Goal: Check status: Check status

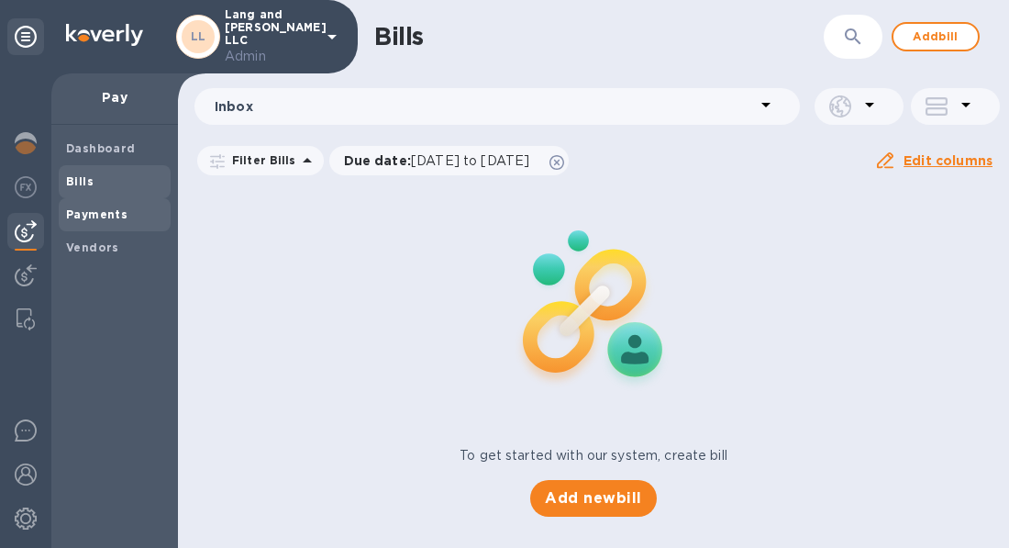
click at [86, 217] on b "Payments" at bounding box center [96, 214] width 61 height 14
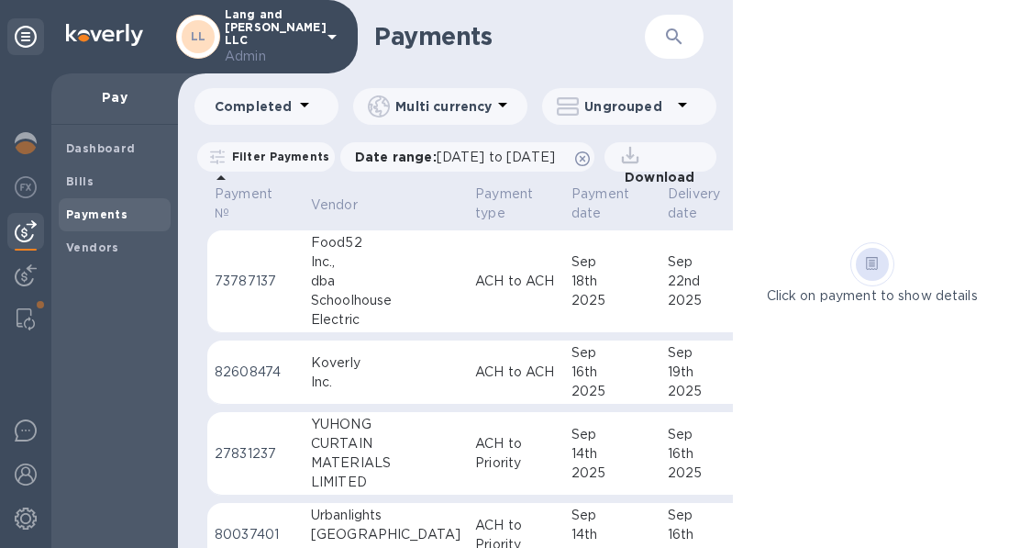
click at [468, 298] on td "ACH to ACH" at bounding box center [516, 281] width 96 height 103
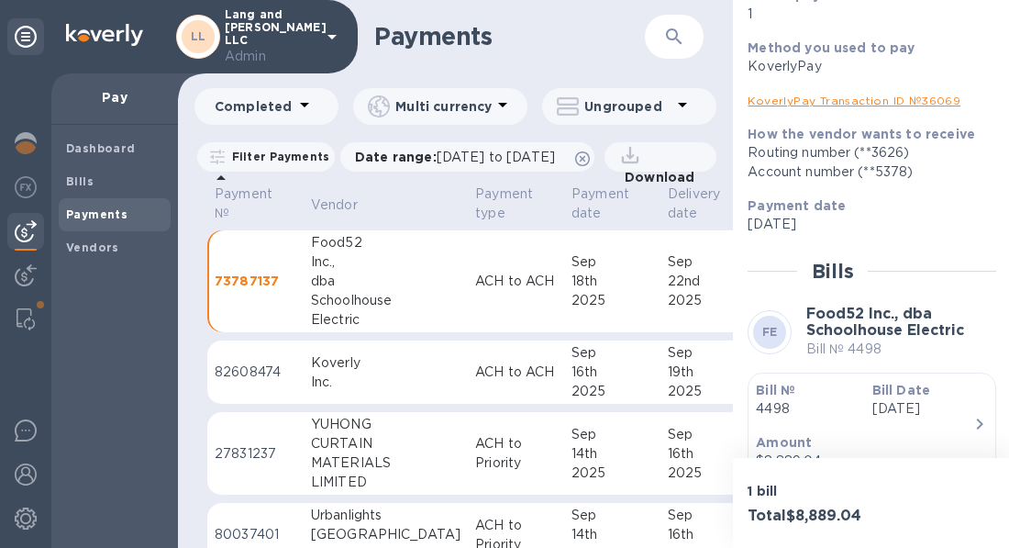
scroll to position [351, 0]
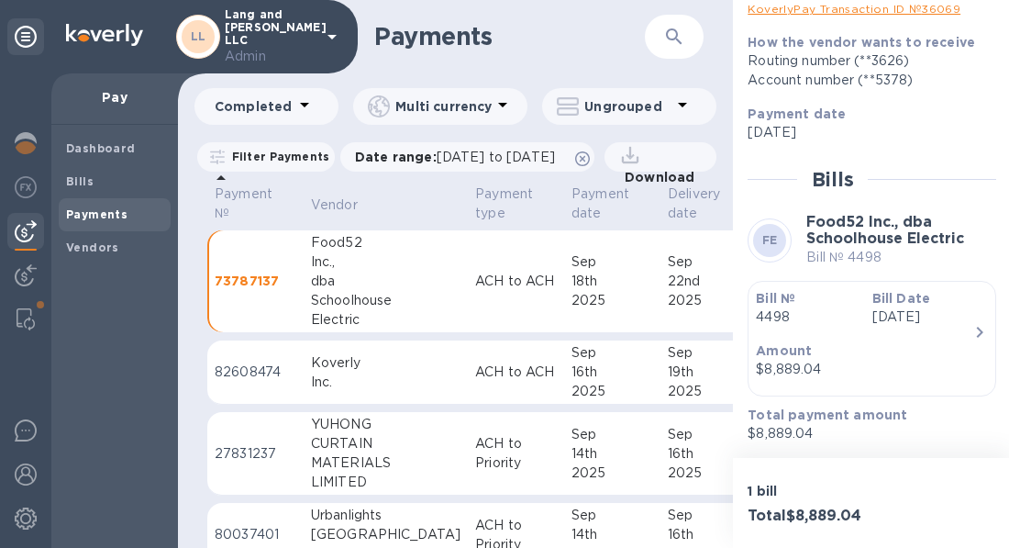
click at [845, 338] on div "Amount $8,889.04" at bounding box center [865, 360] width 232 height 52
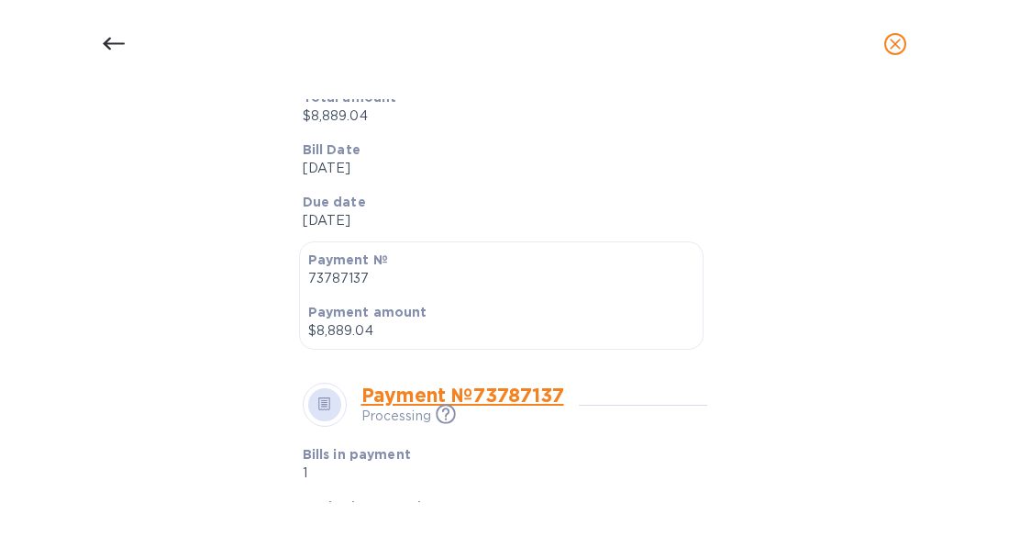
scroll to position [0, 0]
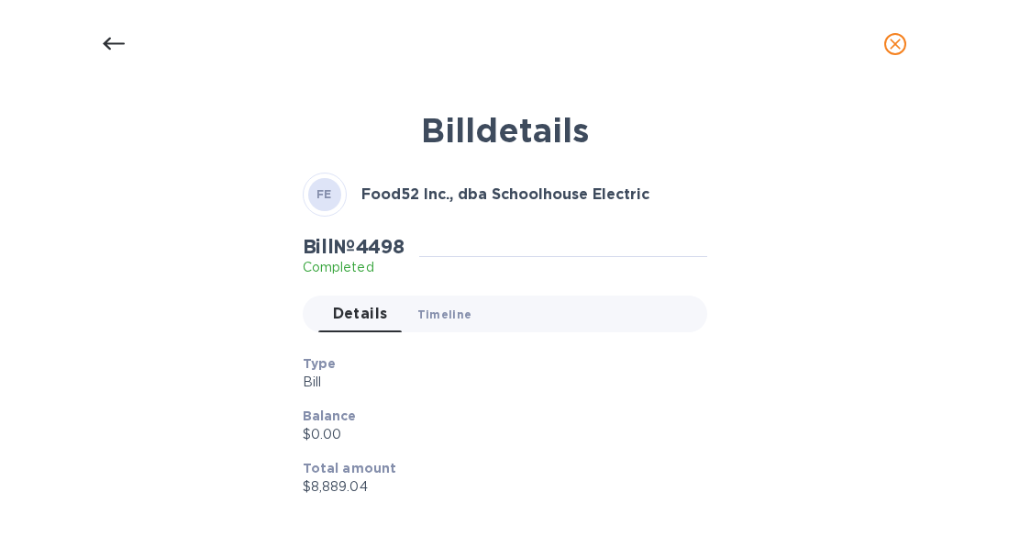
click at [436, 313] on span "Timeline 0" at bounding box center [444, 314] width 55 height 19
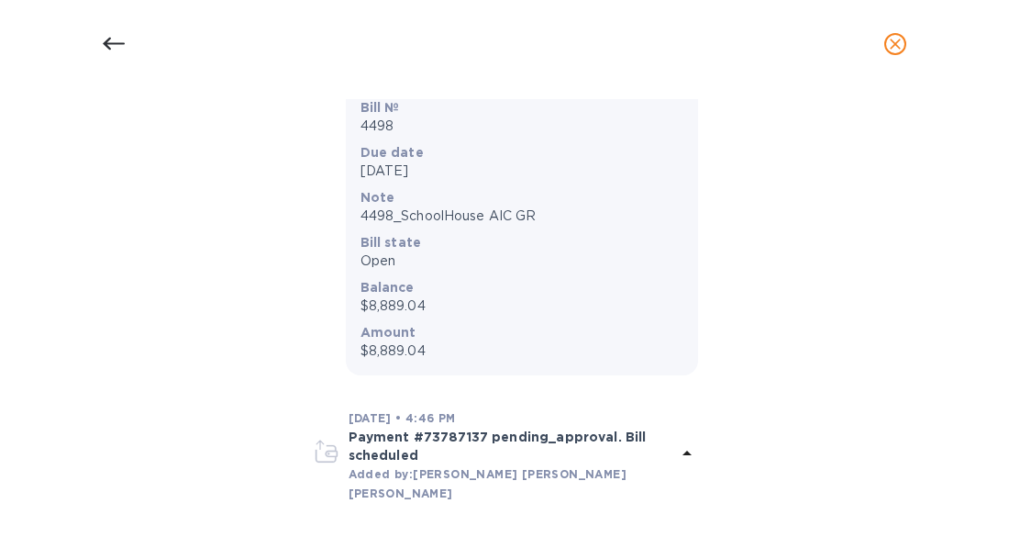
scroll to position [428, 0]
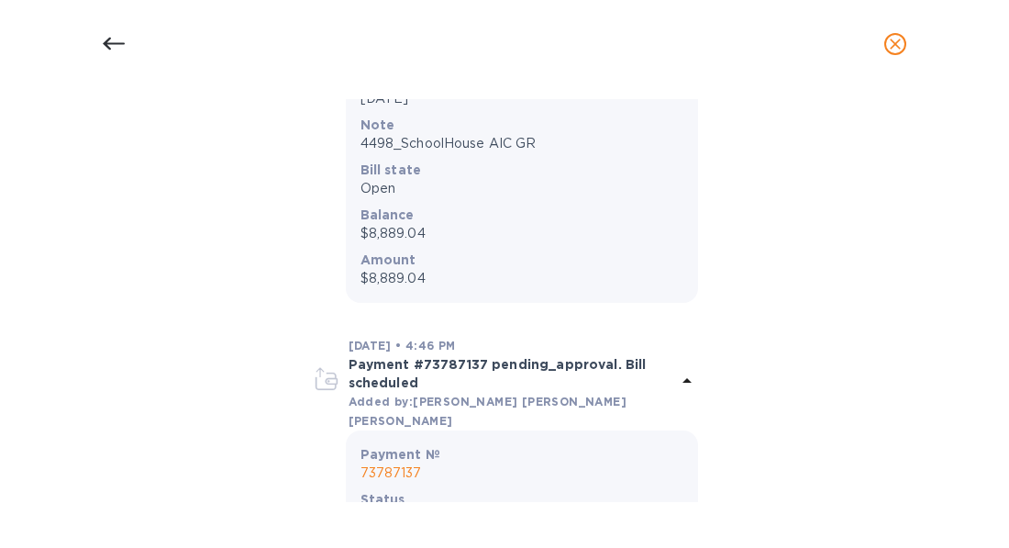
click at [110, 35] on icon at bounding box center [114, 44] width 22 height 22
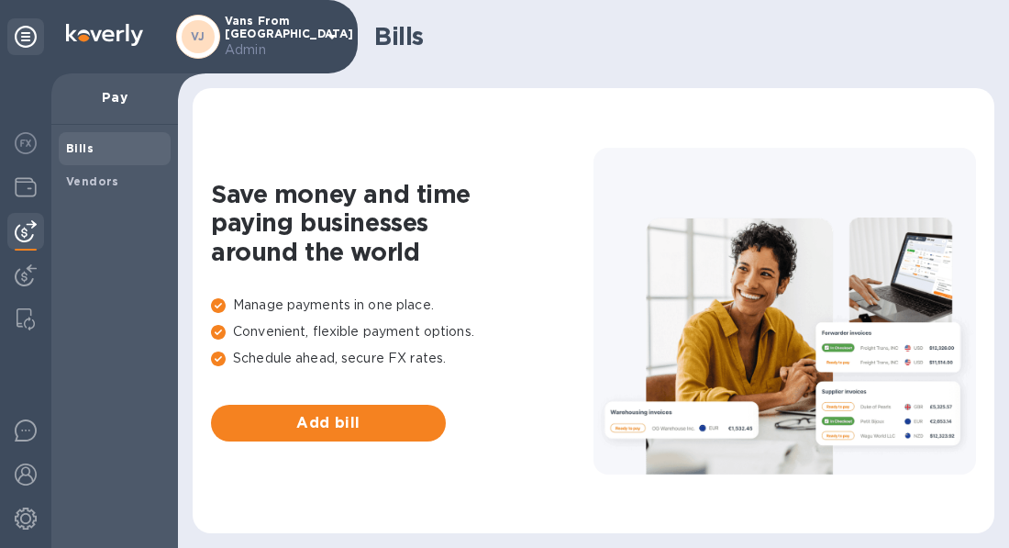
click at [132, 158] on span "Bills" at bounding box center [114, 148] width 97 height 18
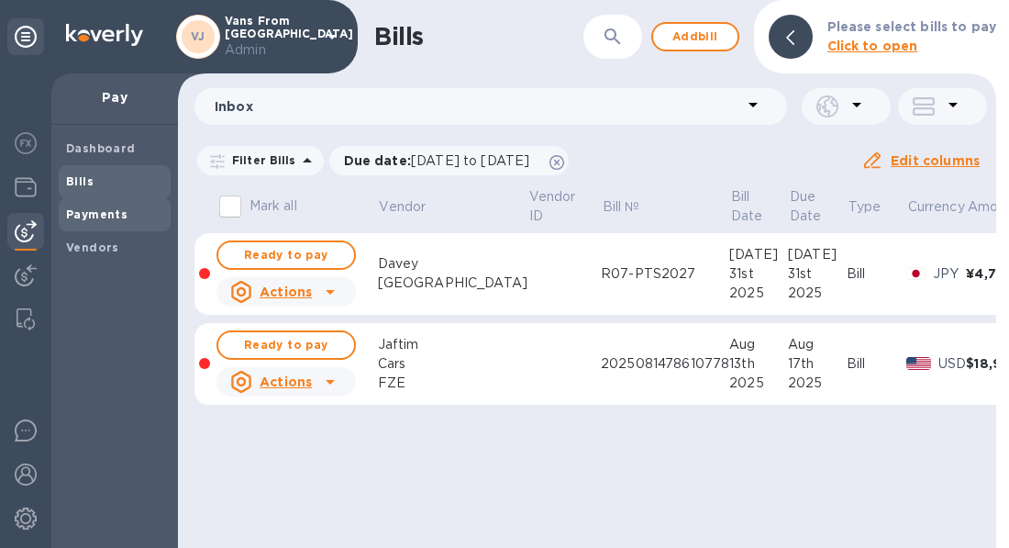
click at [126, 224] on div "Payments" at bounding box center [115, 214] width 112 height 33
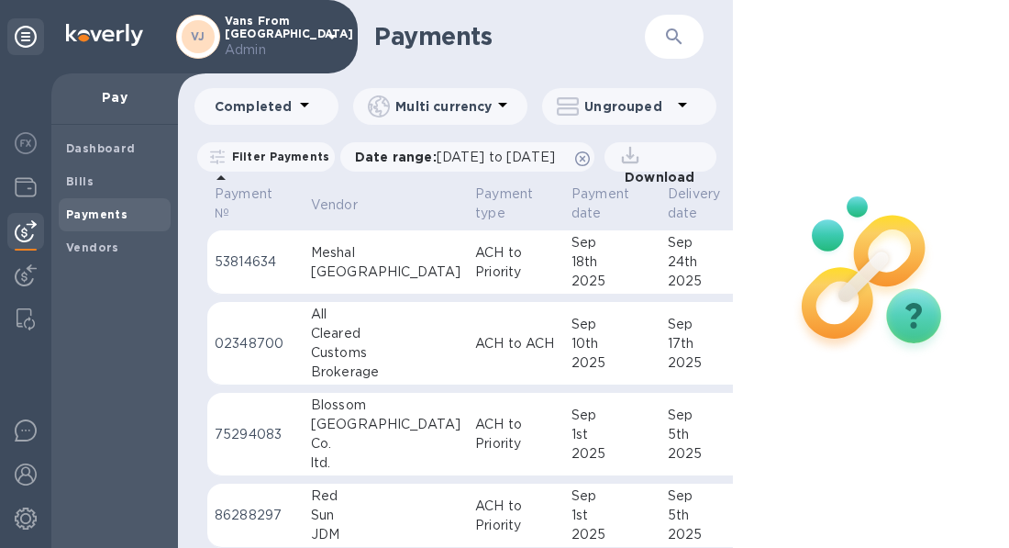
click at [572, 291] on div "2025" at bounding box center [613, 281] width 82 height 19
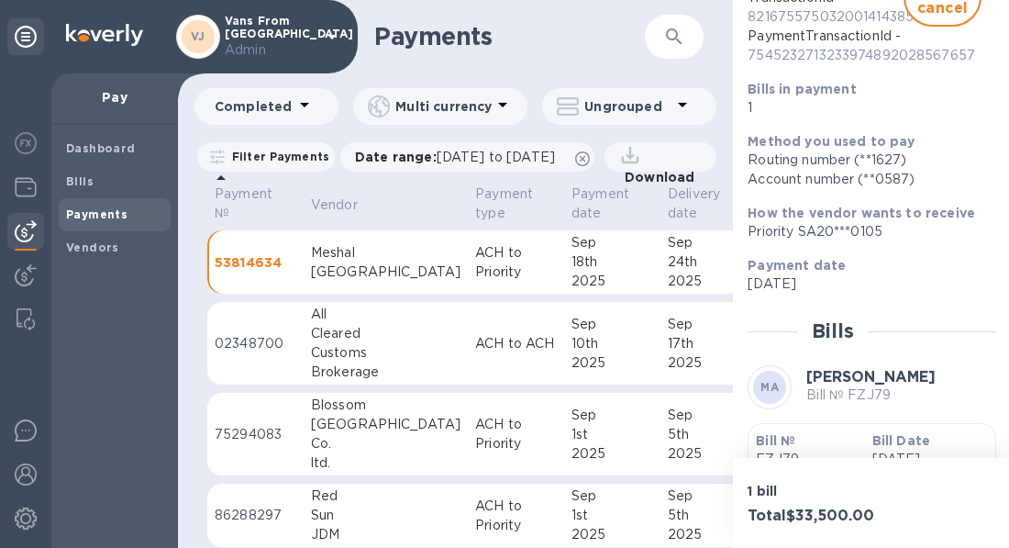
scroll to position [365, 0]
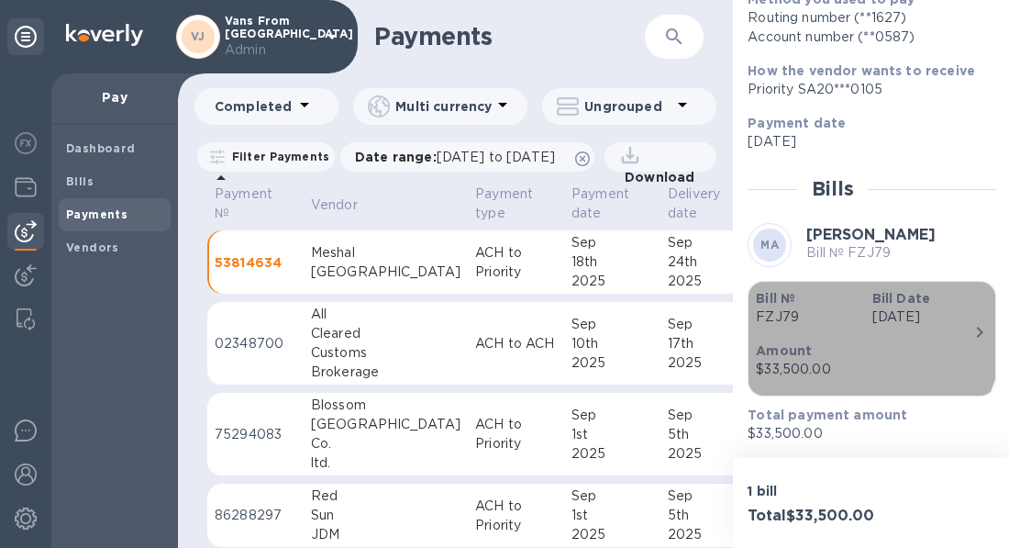
click at [845, 335] on div "Amount $33,500.00" at bounding box center [865, 360] width 232 height 52
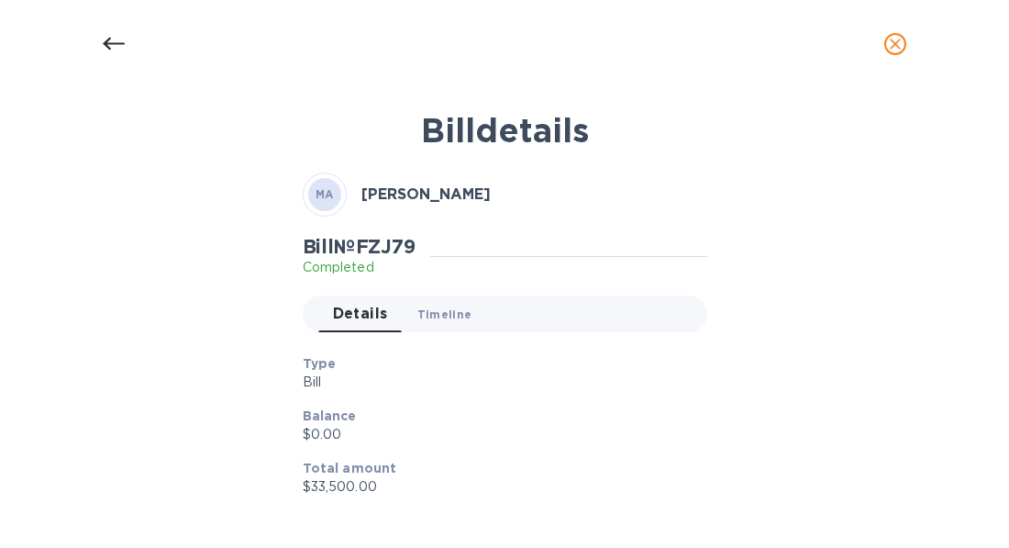
click at [426, 324] on button "Timeline 0" at bounding box center [445, 313] width 84 height 37
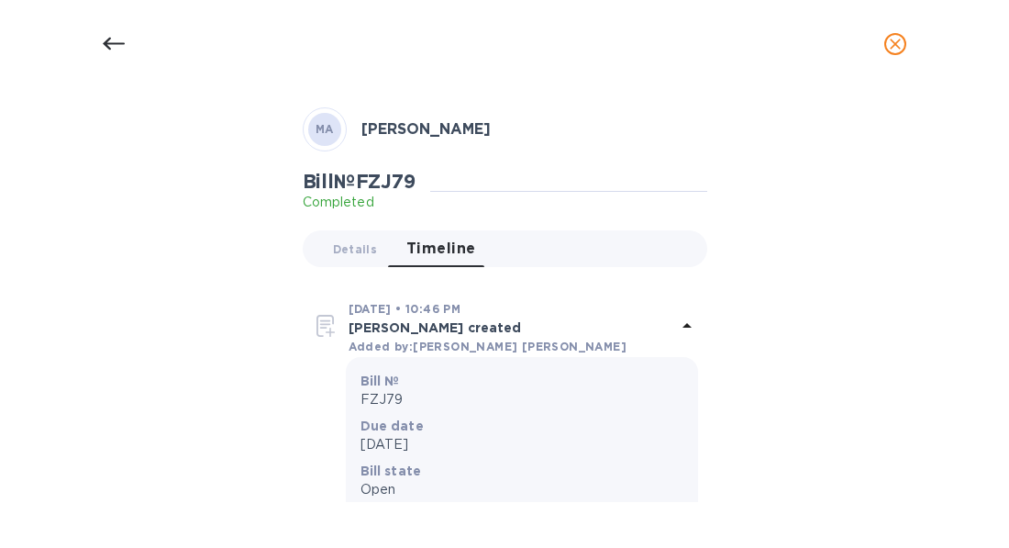
scroll to position [0, 0]
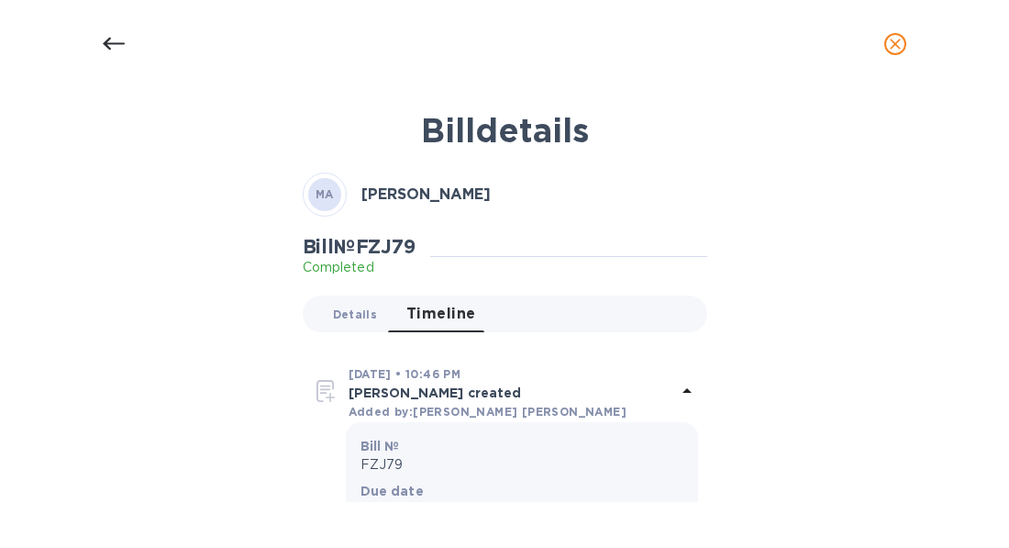
click at [329, 305] on button "Details 0" at bounding box center [354, 313] width 73 height 37
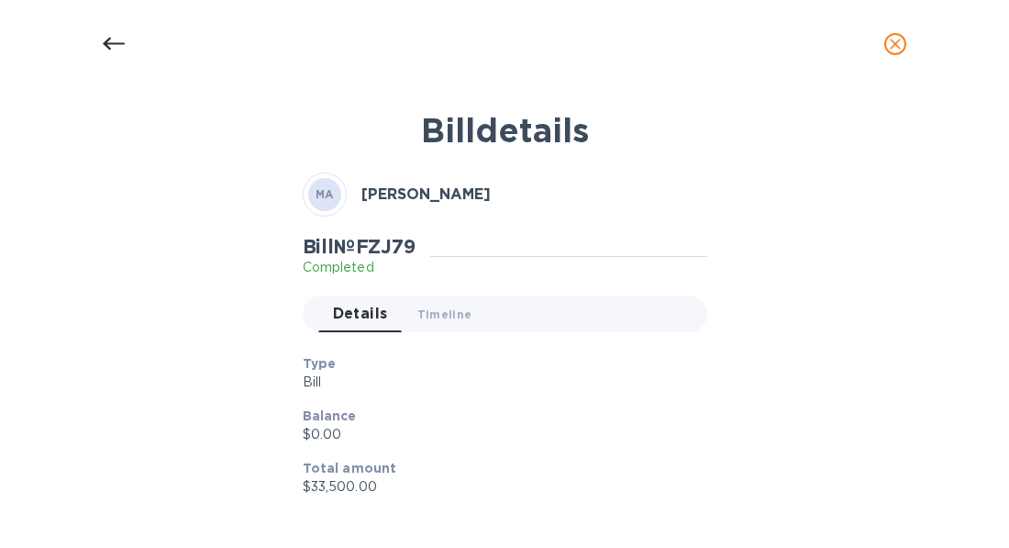
click at [97, 35] on div at bounding box center [114, 44] width 44 height 44
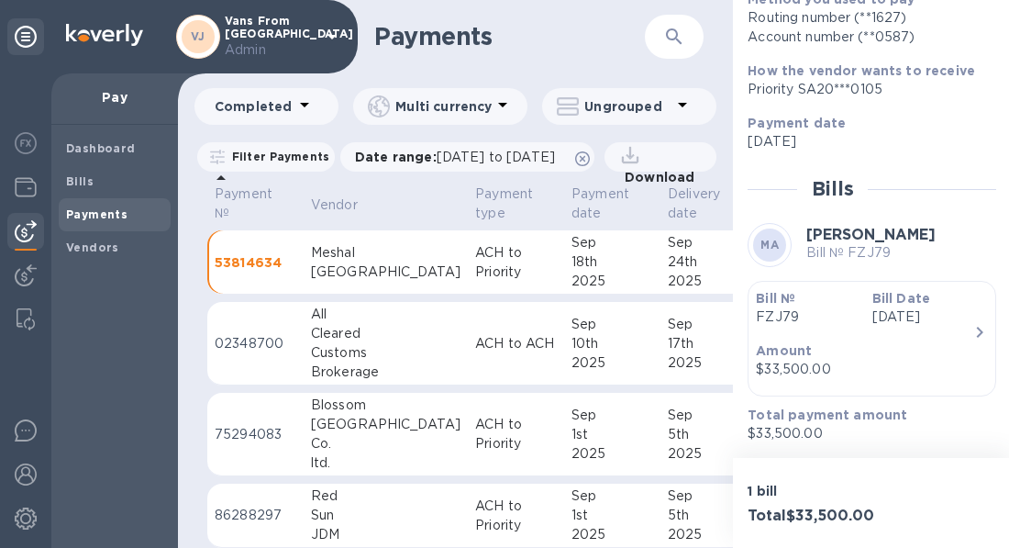
click at [685, 31] on icon "button" at bounding box center [674, 37] width 22 height 22
paste input "Meshal Almazyad"
type input "Meshal Almazyad"
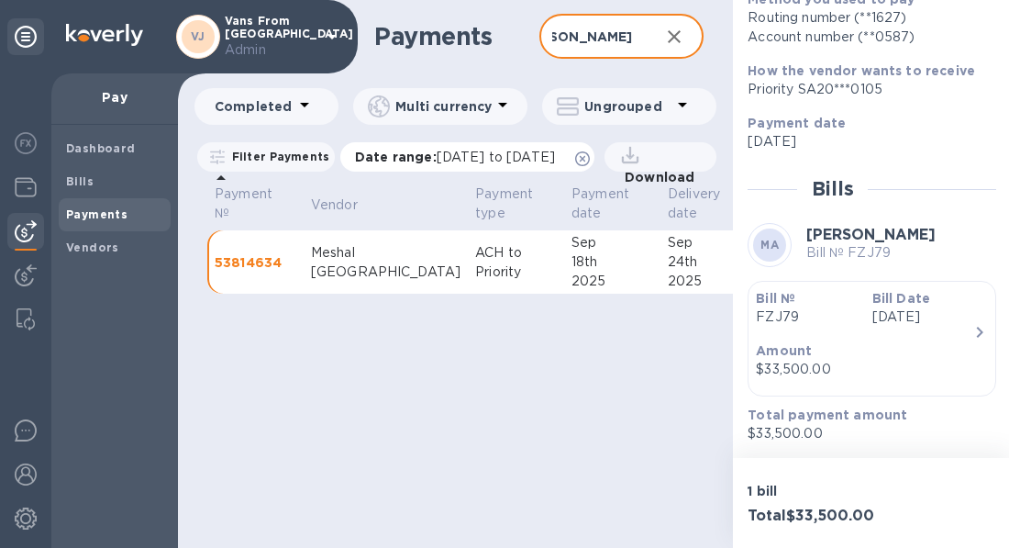
click at [590, 151] on icon at bounding box center [582, 158] width 15 height 15
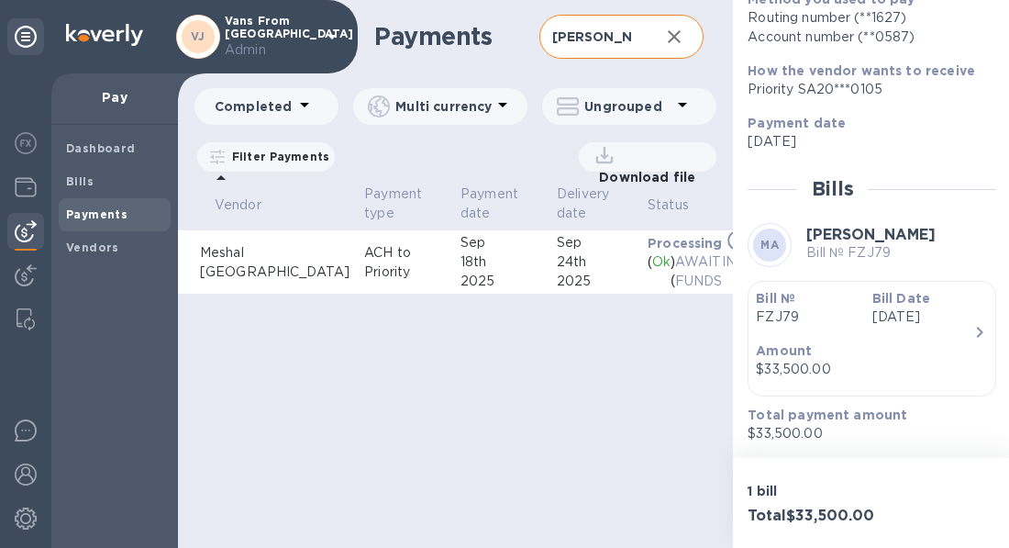
scroll to position [0, 194]
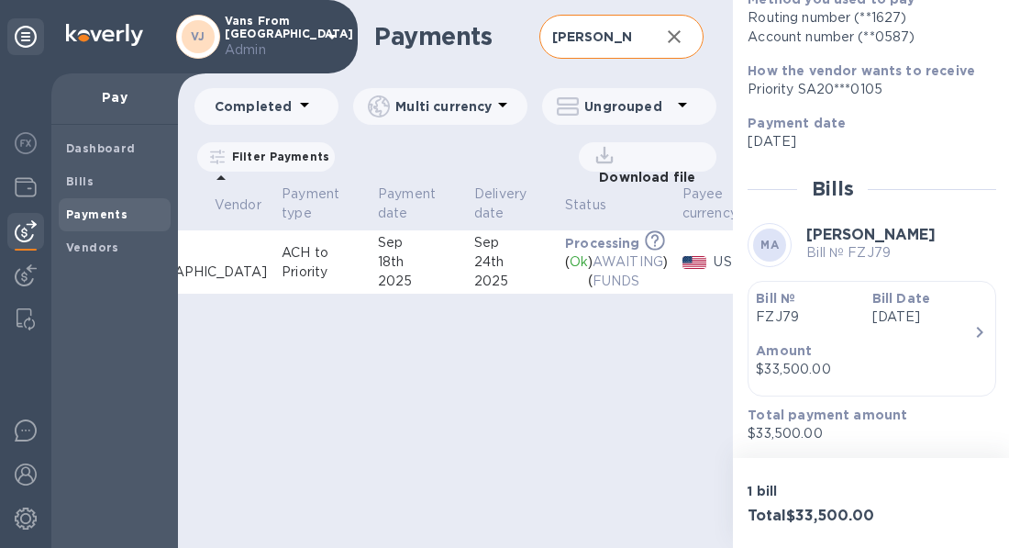
click at [300, 104] on icon at bounding box center [305, 105] width 22 height 22
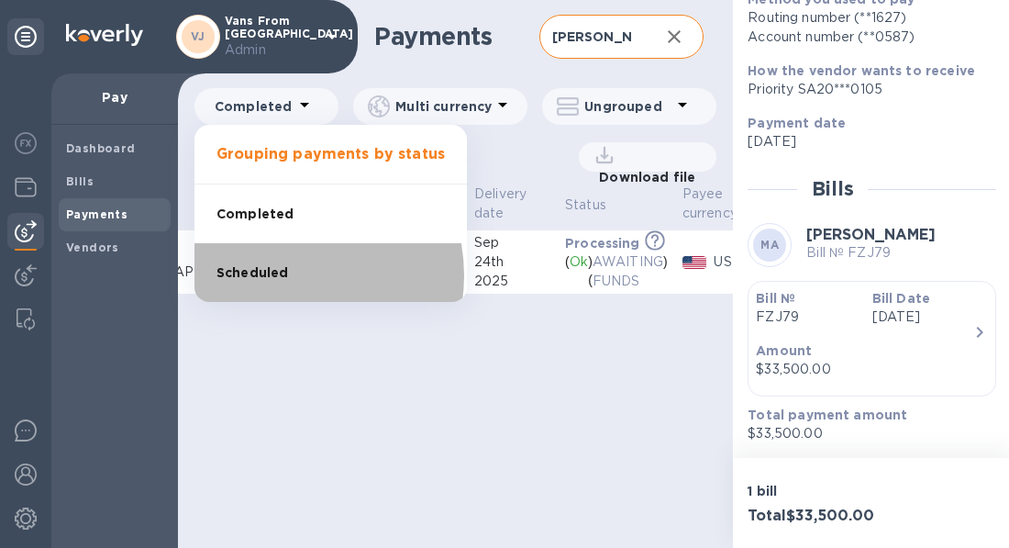
click at [282, 275] on span "Scheduled" at bounding box center [253, 272] width 72 height 19
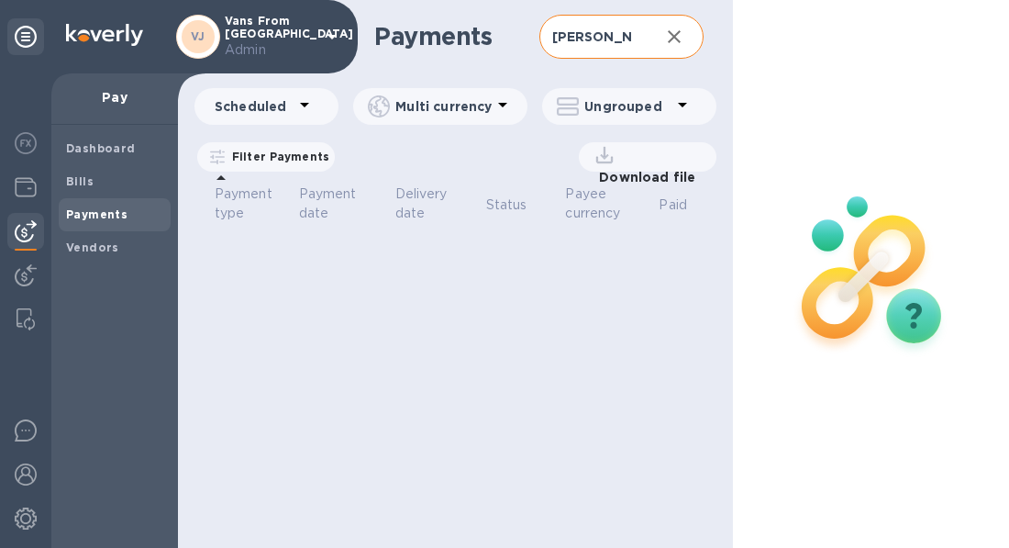
click at [298, 92] on div "Scheduled" at bounding box center [266, 106] width 144 height 37
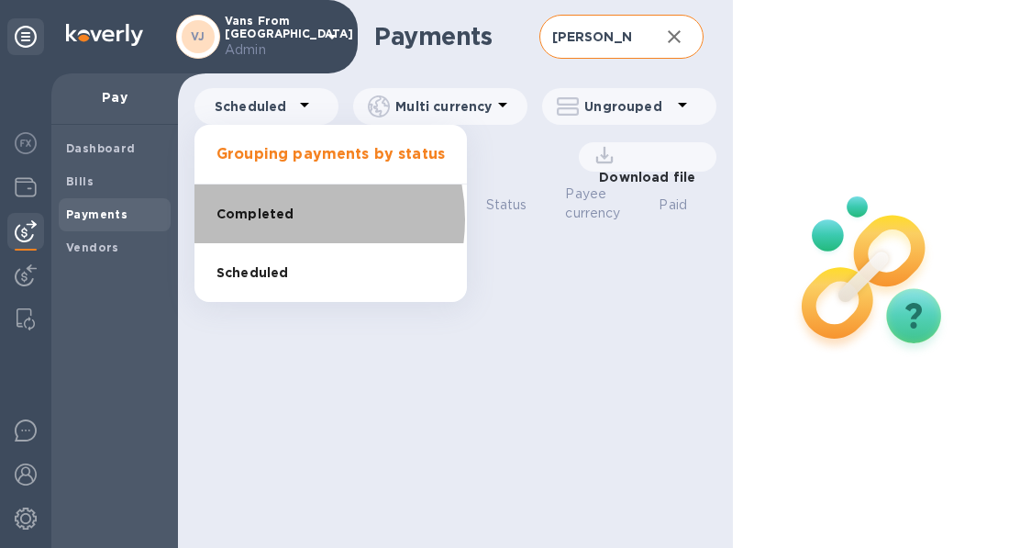
click at [279, 219] on span "Completed" at bounding box center [255, 214] width 77 height 19
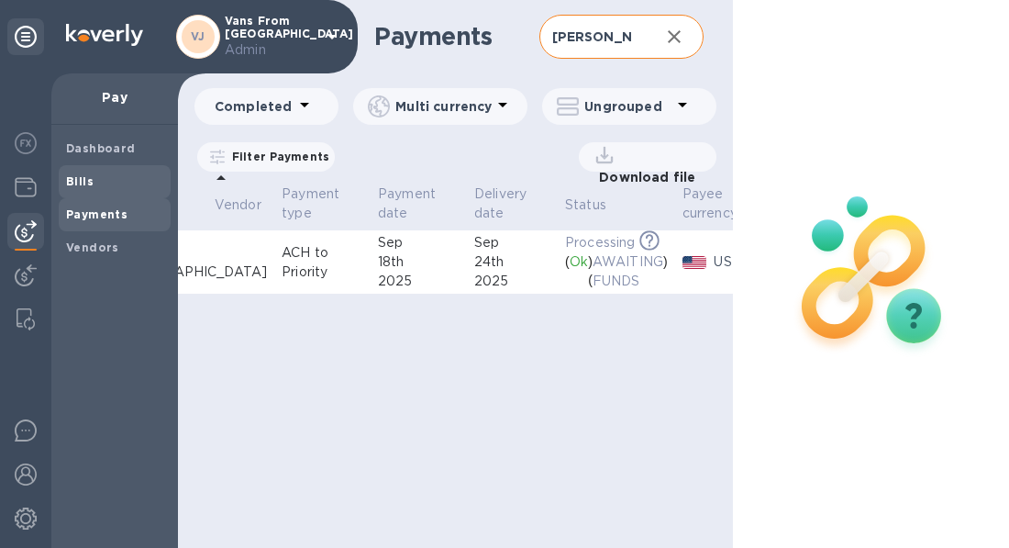
click at [112, 174] on span "Bills" at bounding box center [114, 181] width 97 height 18
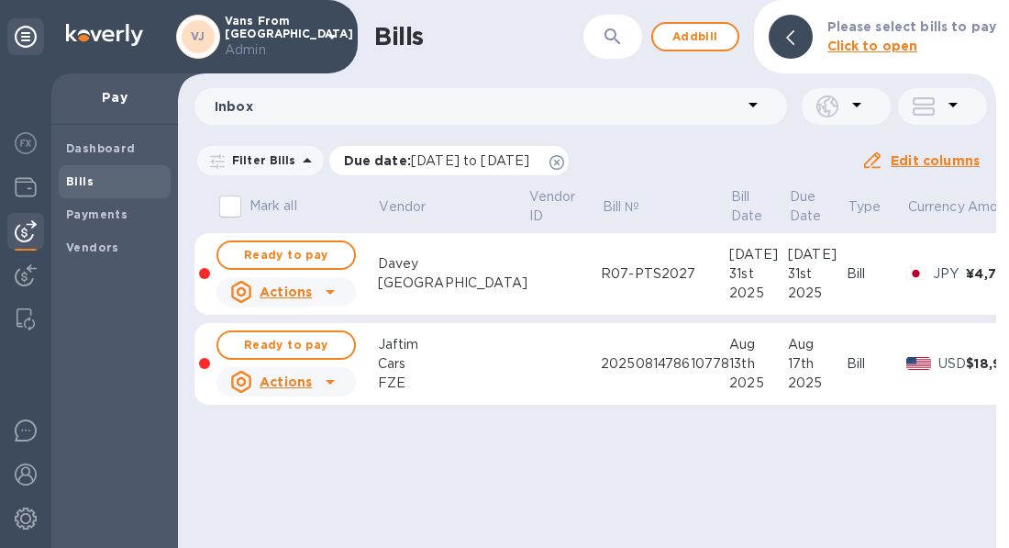
click at [564, 158] on icon at bounding box center [557, 162] width 15 height 15
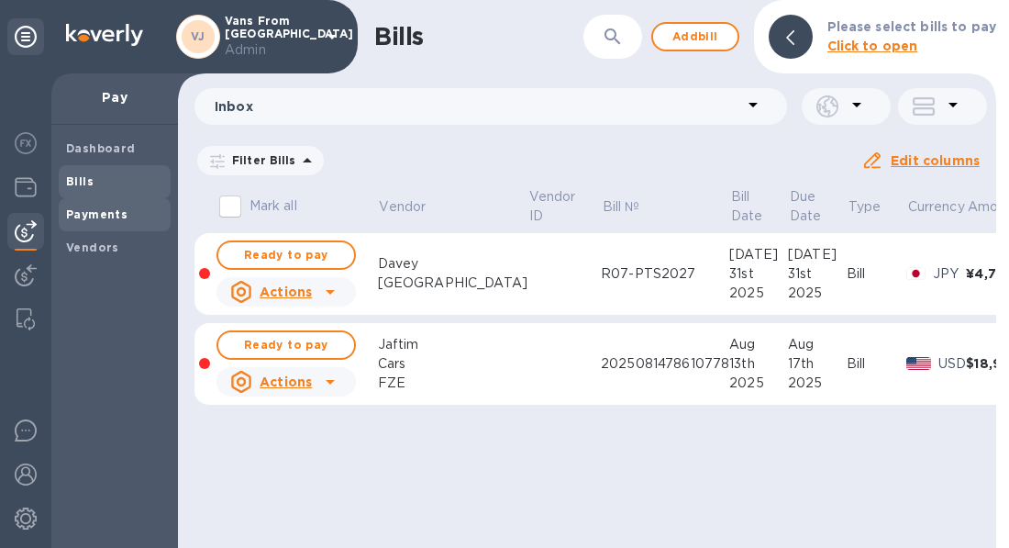
click at [95, 205] on span "Payments" at bounding box center [96, 214] width 61 height 18
